Goal: Task Accomplishment & Management: Use online tool/utility

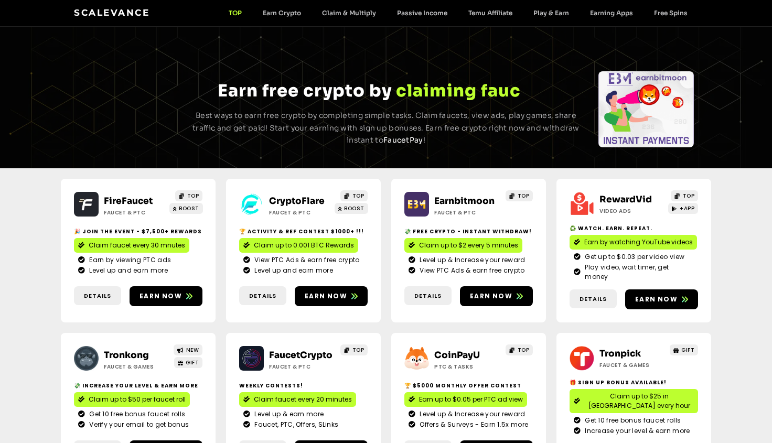
click at [127, 256] on span "Earn by viewing PTC ads" at bounding box center [128, 259] width 84 height 9
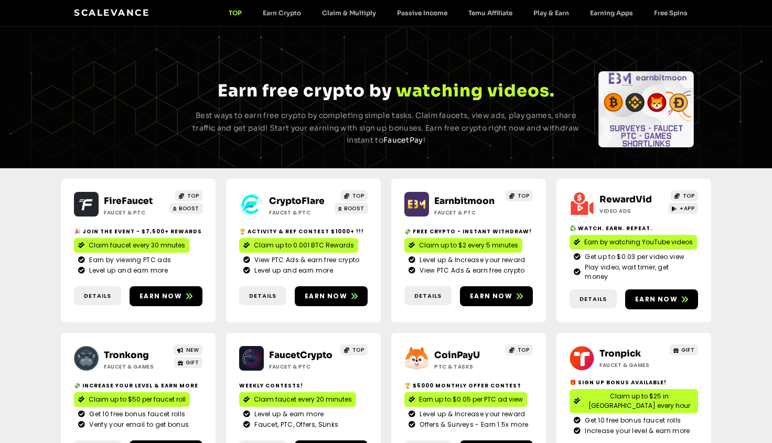
click at [263, 442] on span "Details" at bounding box center [262, 450] width 27 height 9
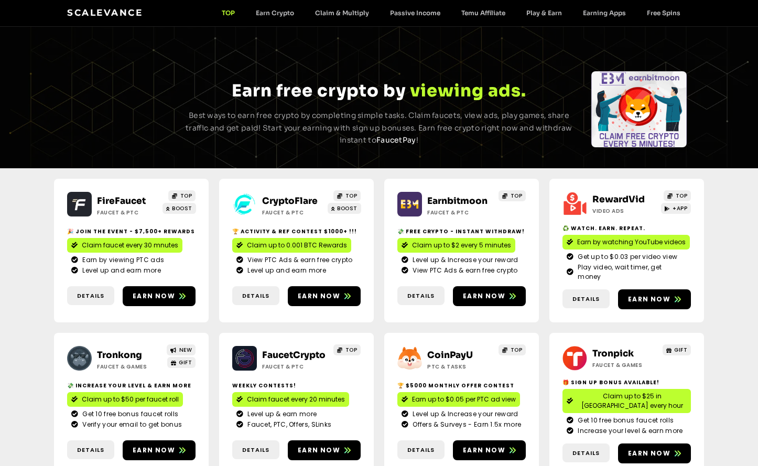
scroll to position [1027, 0]
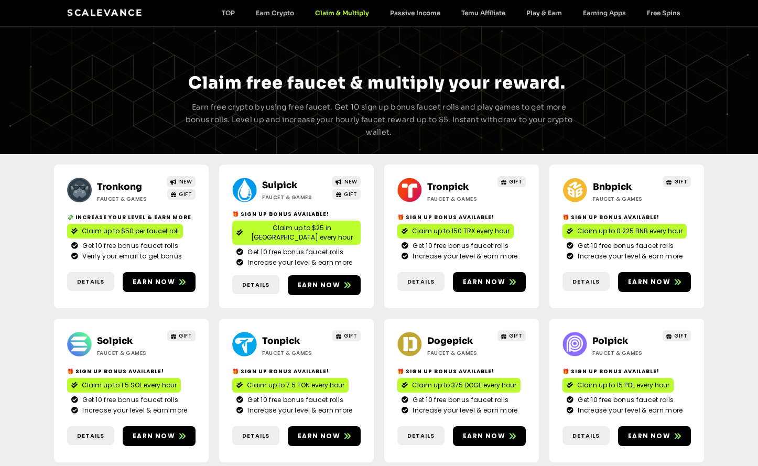
scroll to position [201, 0]
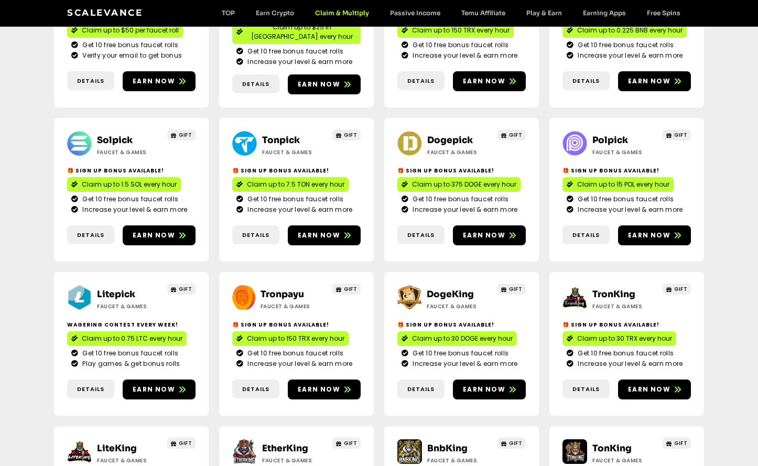
click at [459, 41] on span "Get 10 free bonus faucet rolls" at bounding box center [459, 44] width 99 height 9
click at [295, 334] on span "Claim up to 150 TRX every hour" at bounding box center [295, 338] width 97 height 9
